Goal: Task Accomplishment & Management: Use online tool/utility

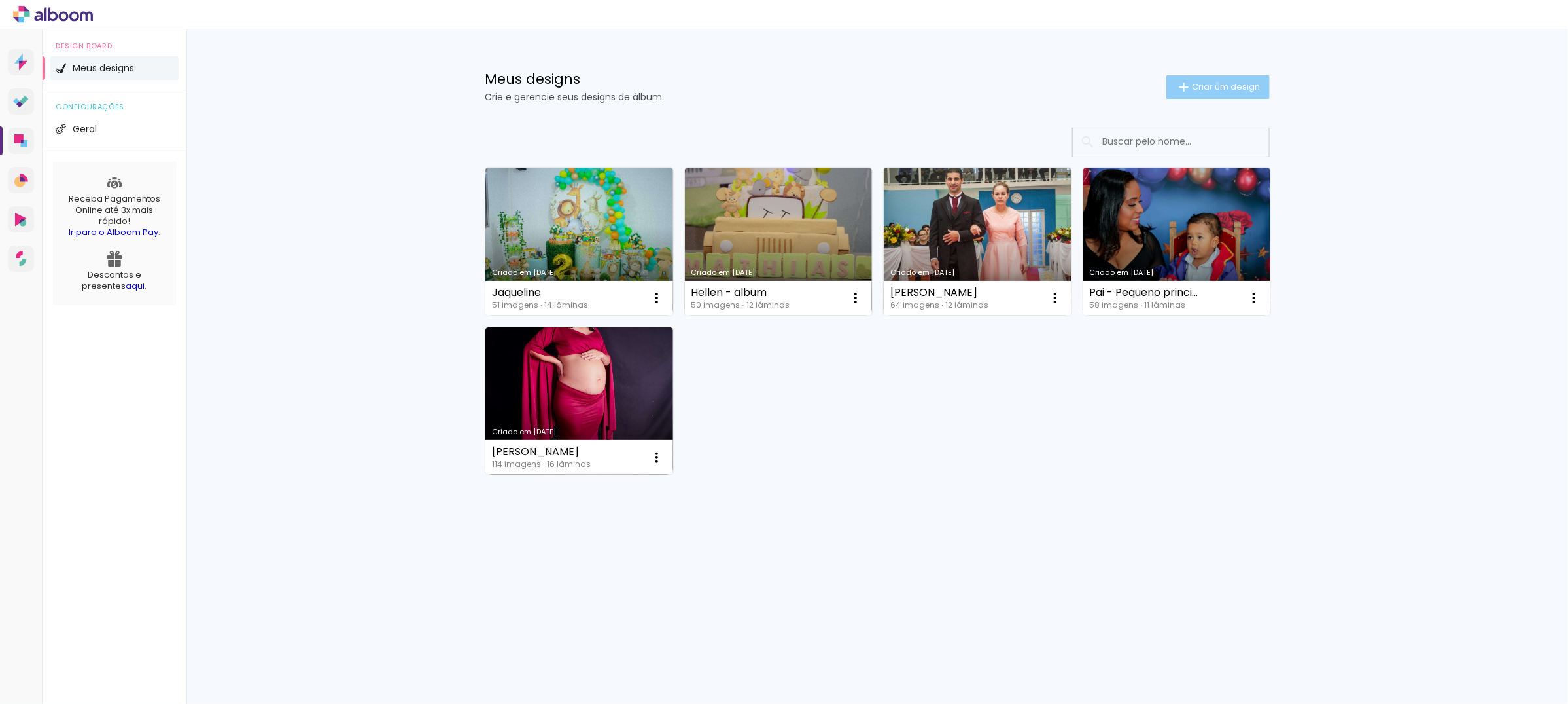
click at [1216, 83] on span "Criar um design" at bounding box center [1225, 86] width 68 height 9
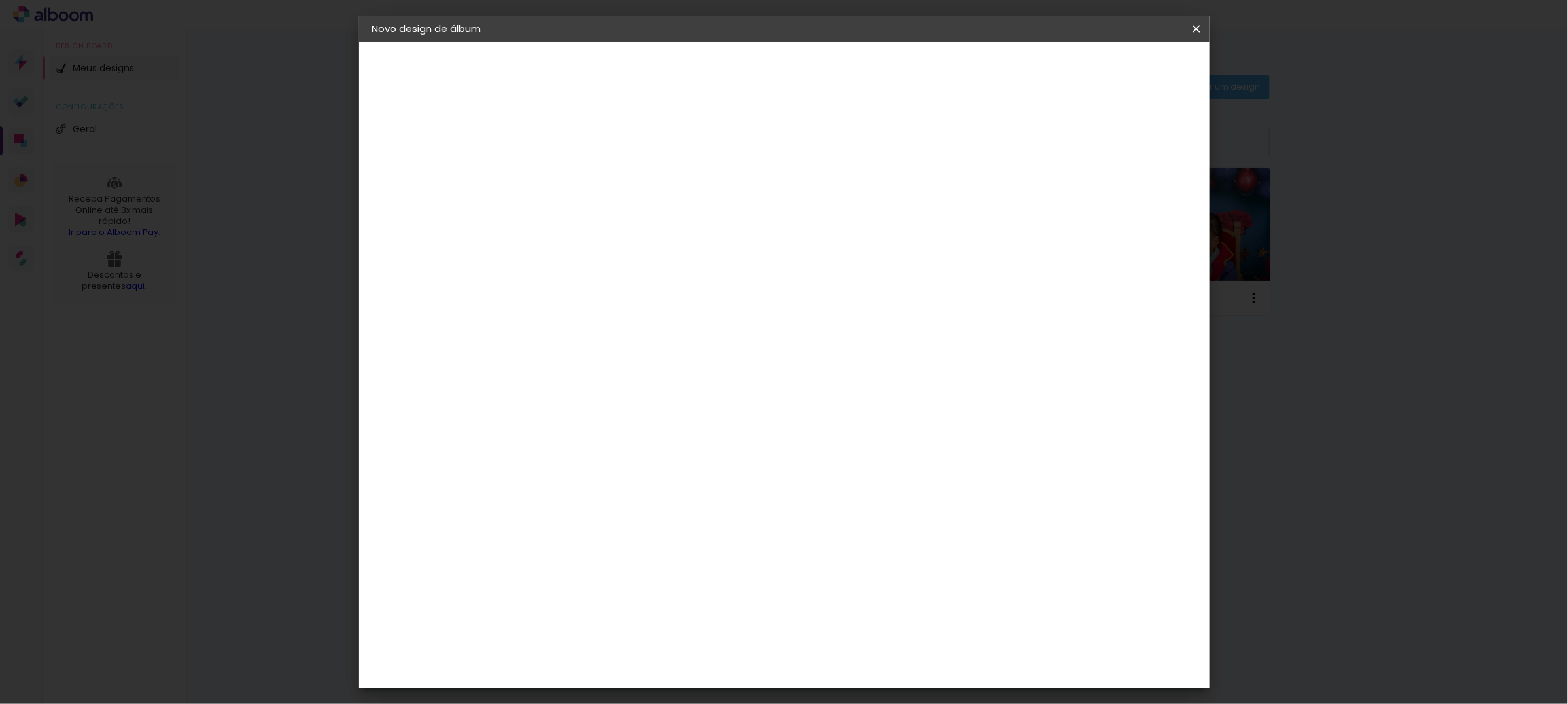
click at [586, 178] on input at bounding box center [586, 175] width 0 height 20
type input "Camila Pulido"
type paper-input "Camila Pulido"
click at [0, 0] on slot "Avançar" at bounding box center [0, 0] width 0 height 0
click at [728, 199] on iron-icon at bounding box center [720, 199] width 15 height 15
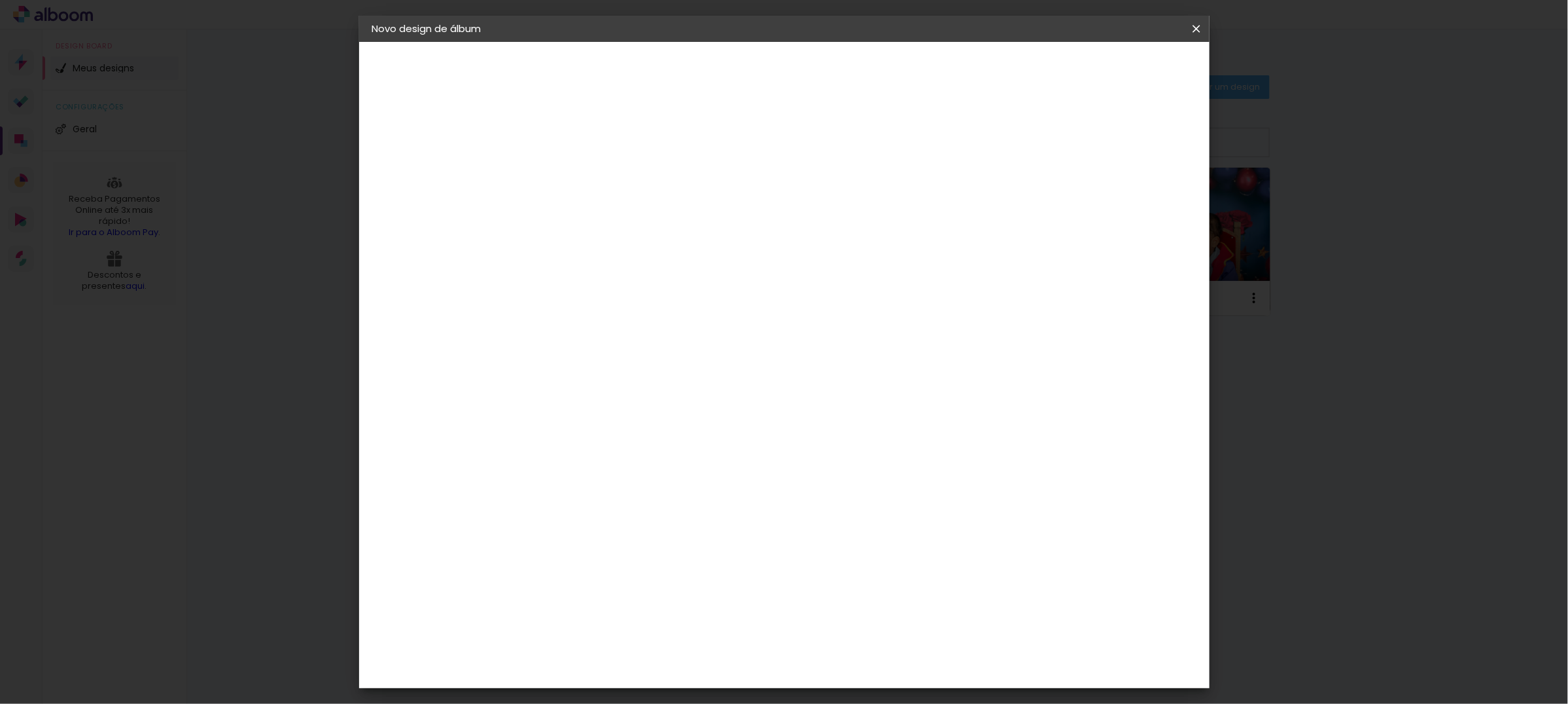
click at [831, 210] on paper-item "Tamanho Livre" at bounding box center [768, 199] width 125 height 29
click at [850, 83] on header "Fornecedor Escolha um fornecedor ou avance com o tamanho livre. Voltar Avançar" at bounding box center [690, 80] width 322 height 78
click at [0, 0] on slot "Avançar" at bounding box center [0, 0] width 0 height 0
click at [1112, 65] on span "Iniciar design" at bounding box center [1083, 70] width 59 height 10
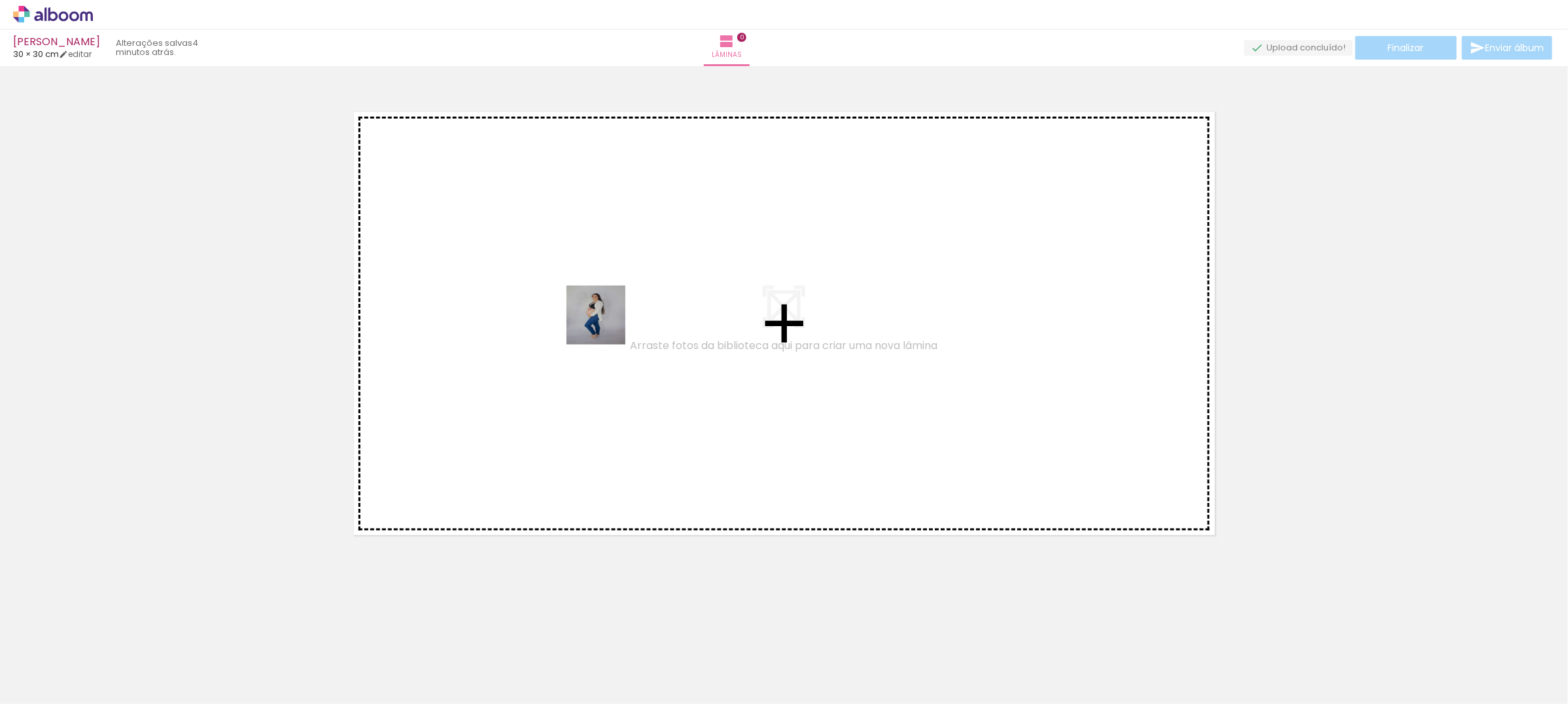
drag, startPoint x: 606, startPoint y: 325, endPoint x: 1251, endPoint y: 551, distance: 683.4
click at [606, 325] on quentale-workspace at bounding box center [784, 352] width 1568 height 704
